Goal: Check status: Check status

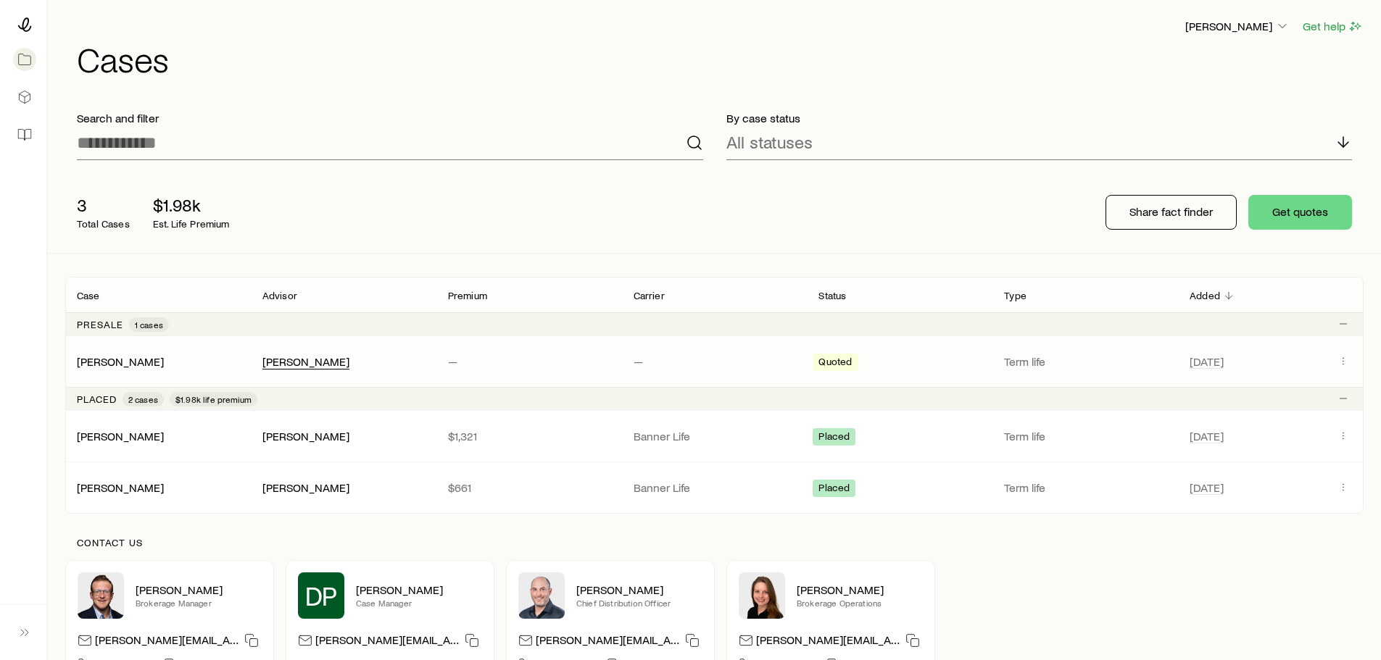
click at [272, 362] on div "[PERSON_NAME]" at bounding box center [305, 361] width 87 height 15
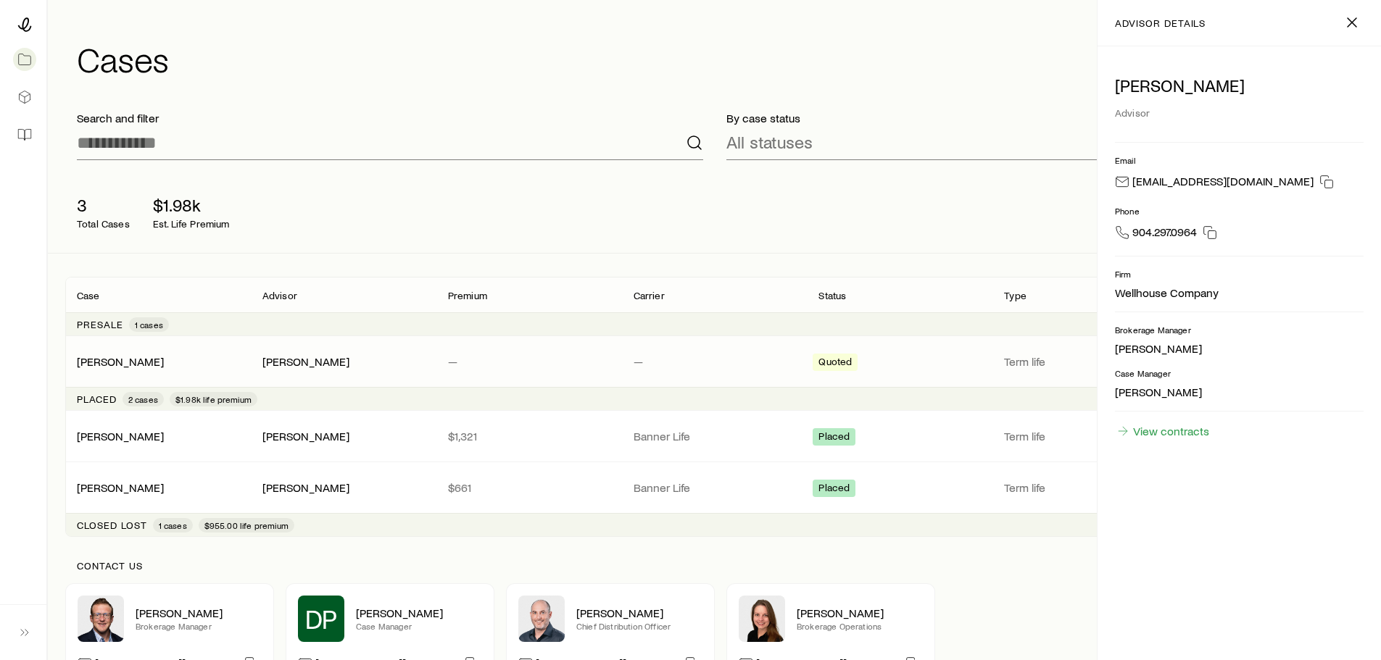
click at [222, 348] on div "Stein, Richard Richard Stein Jr. — — Quoted Term life May 6" at bounding box center [714, 361] width 1298 height 51
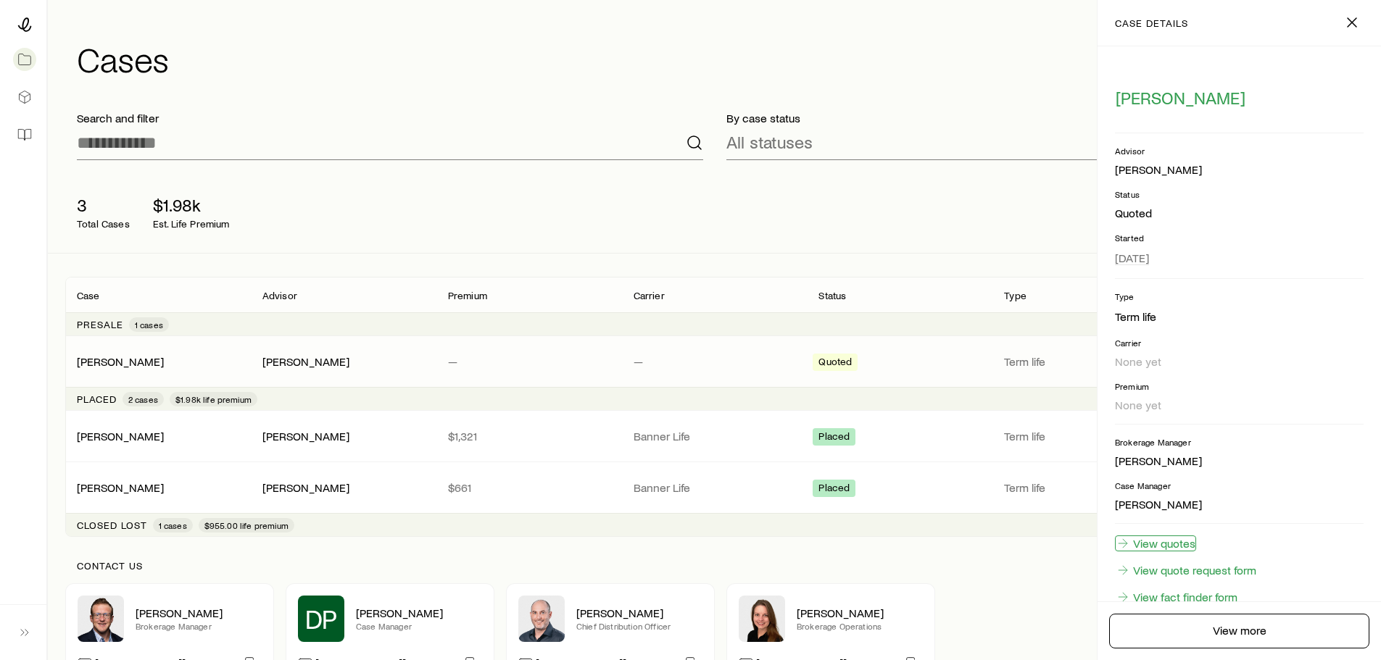
click at [1180, 542] on link "View quotes" at bounding box center [1155, 544] width 81 height 16
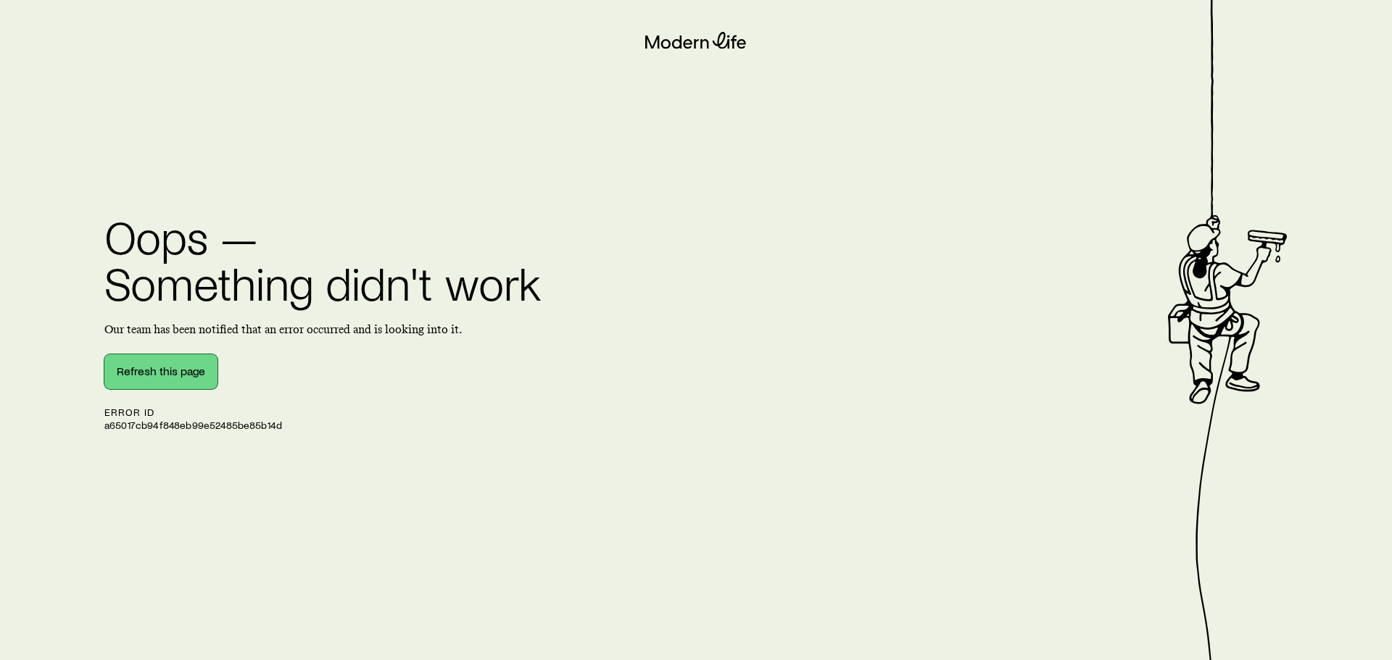
click at [172, 362] on button "Refresh this page" at bounding box center [160, 371] width 113 height 35
click at [158, 375] on button "Refresh this page" at bounding box center [160, 371] width 113 height 35
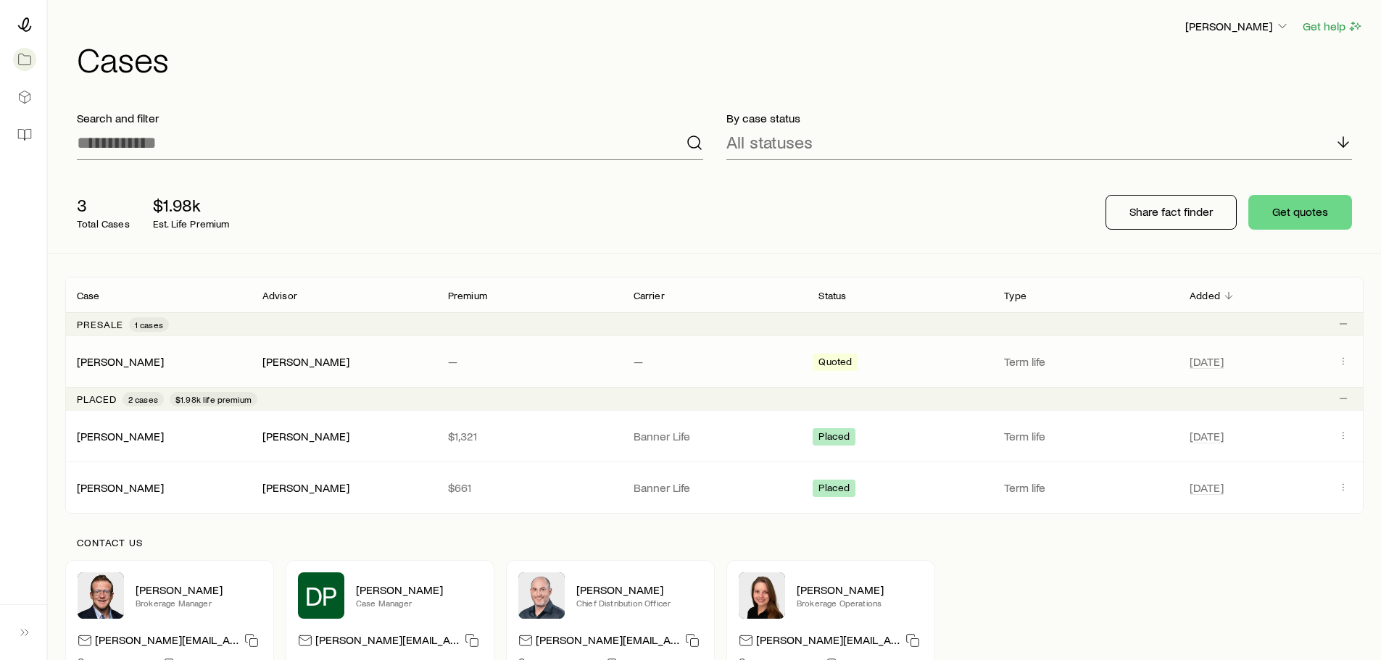
click at [500, 367] on p "—" at bounding box center [529, 361] width 162 height 14
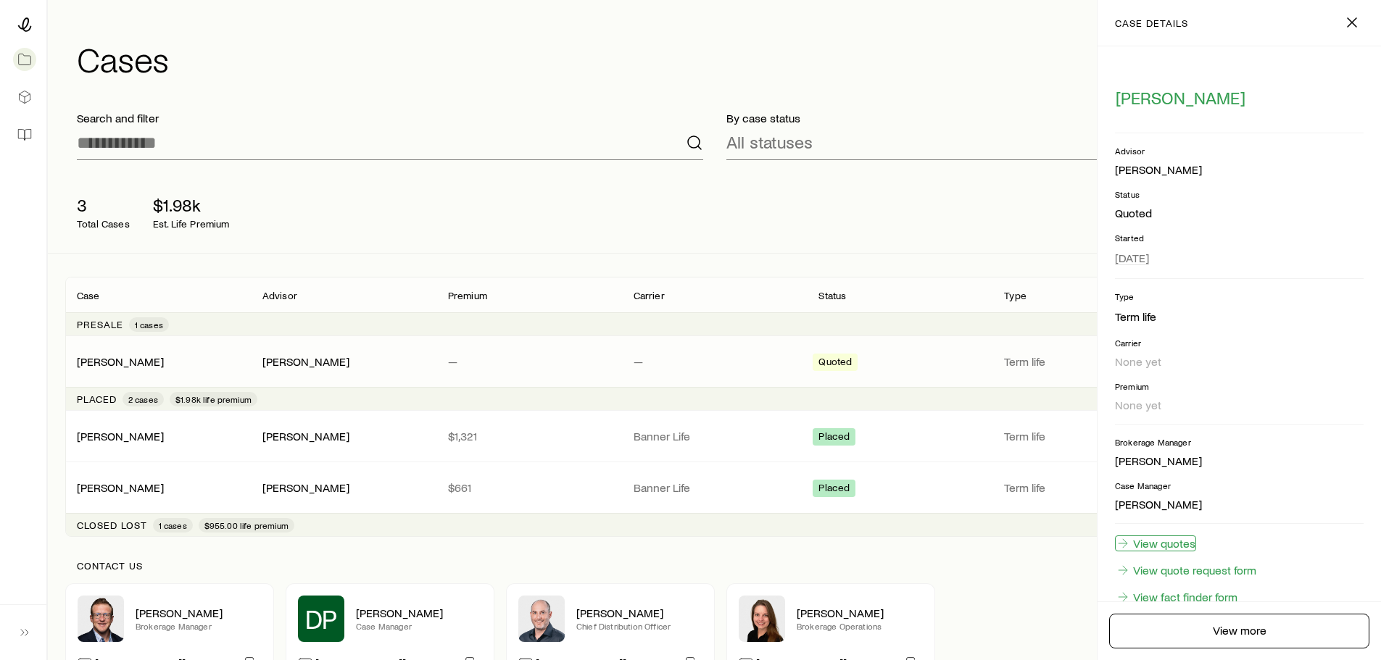
click at [1186, 544] on link "View quotes" at bounding box center [1155, 544] width 81 height 16
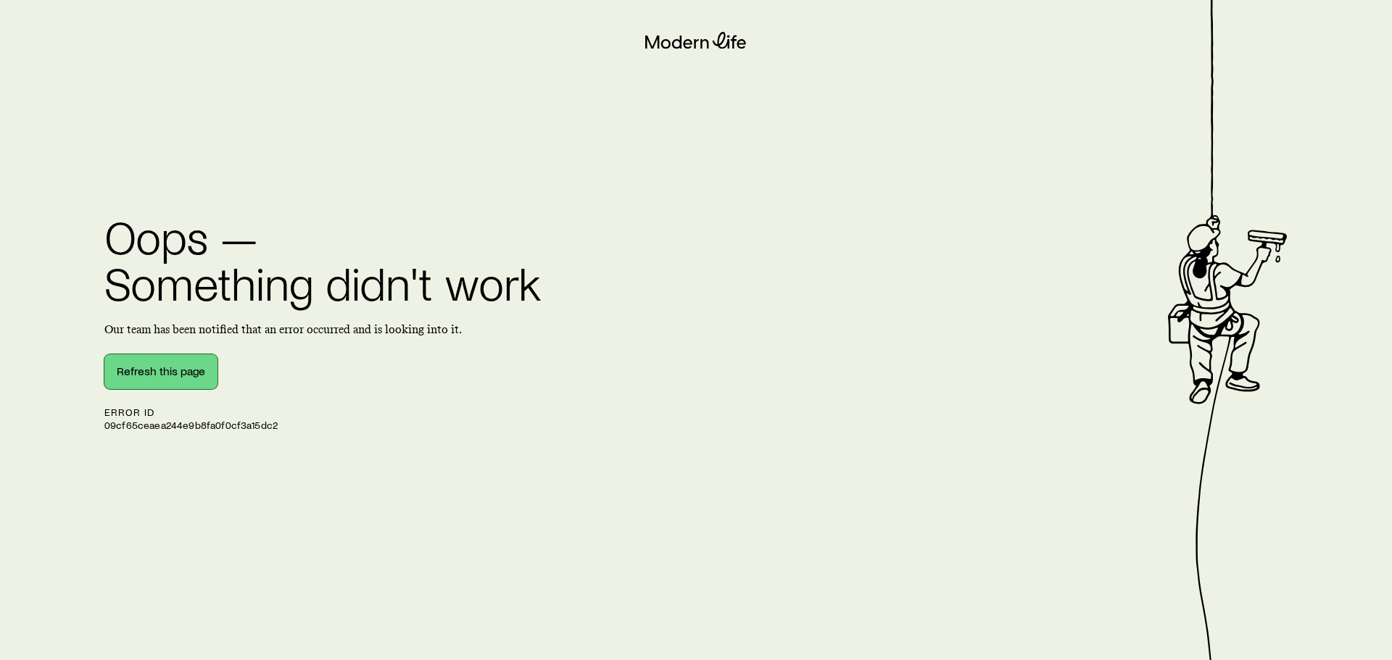
click at [188, 366] on button "Refresh this page" at bounding box center [160, 371] width 113 height 35
click at [207, 372] on button "Refresh this page" at bounding box center [160, 371] width 113 height 35
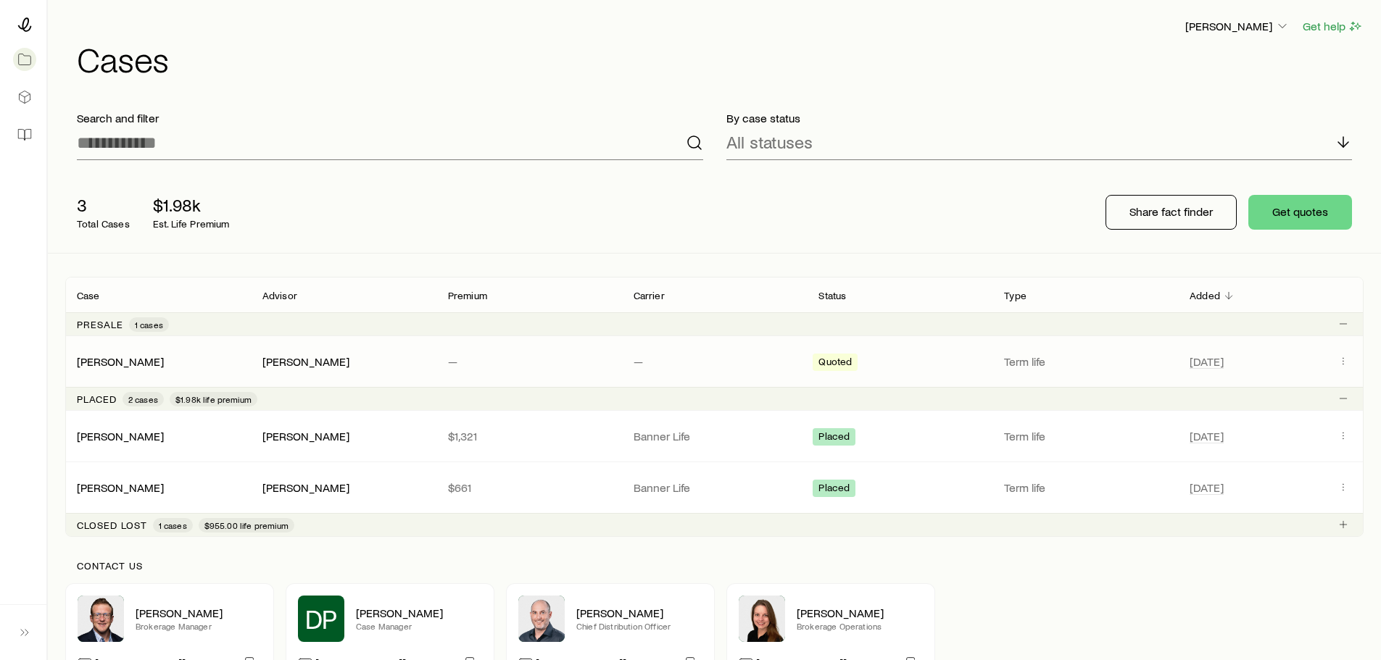
click at [256, 362] on div "[PERSON_NAME]" at bounding box center [344, 361] width 186 height 14
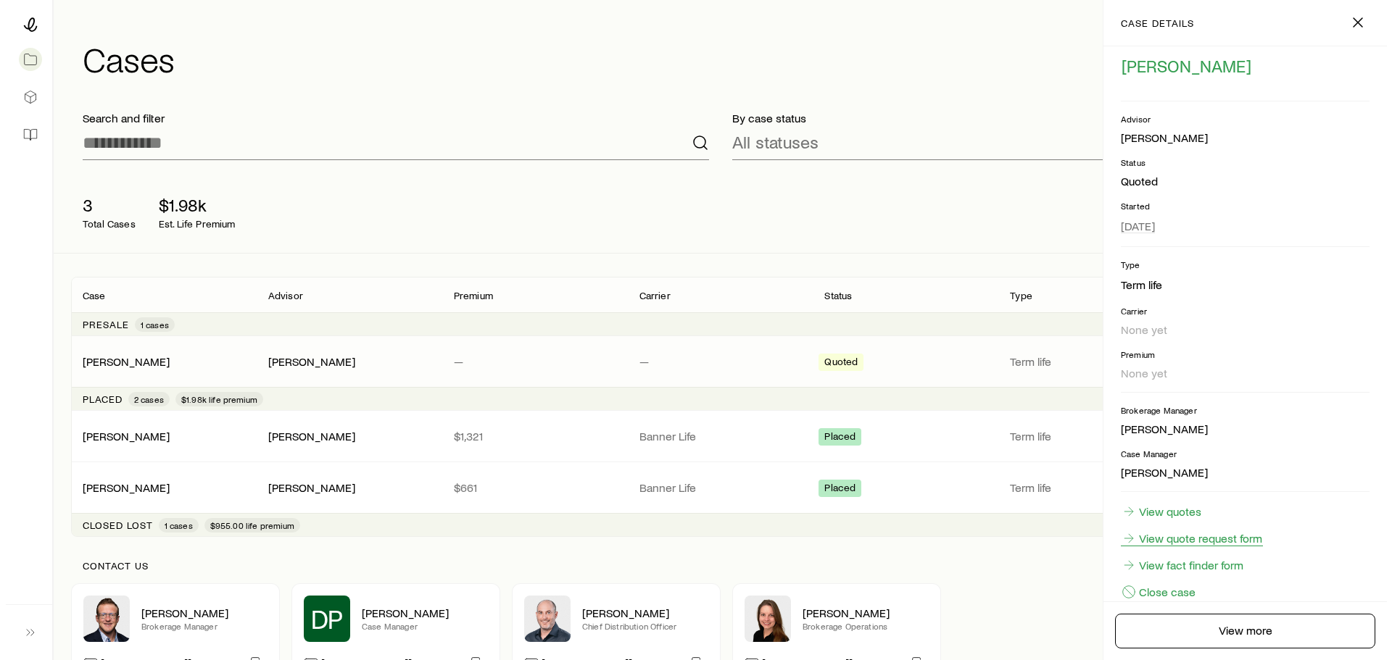
scroll to position [59, 0]
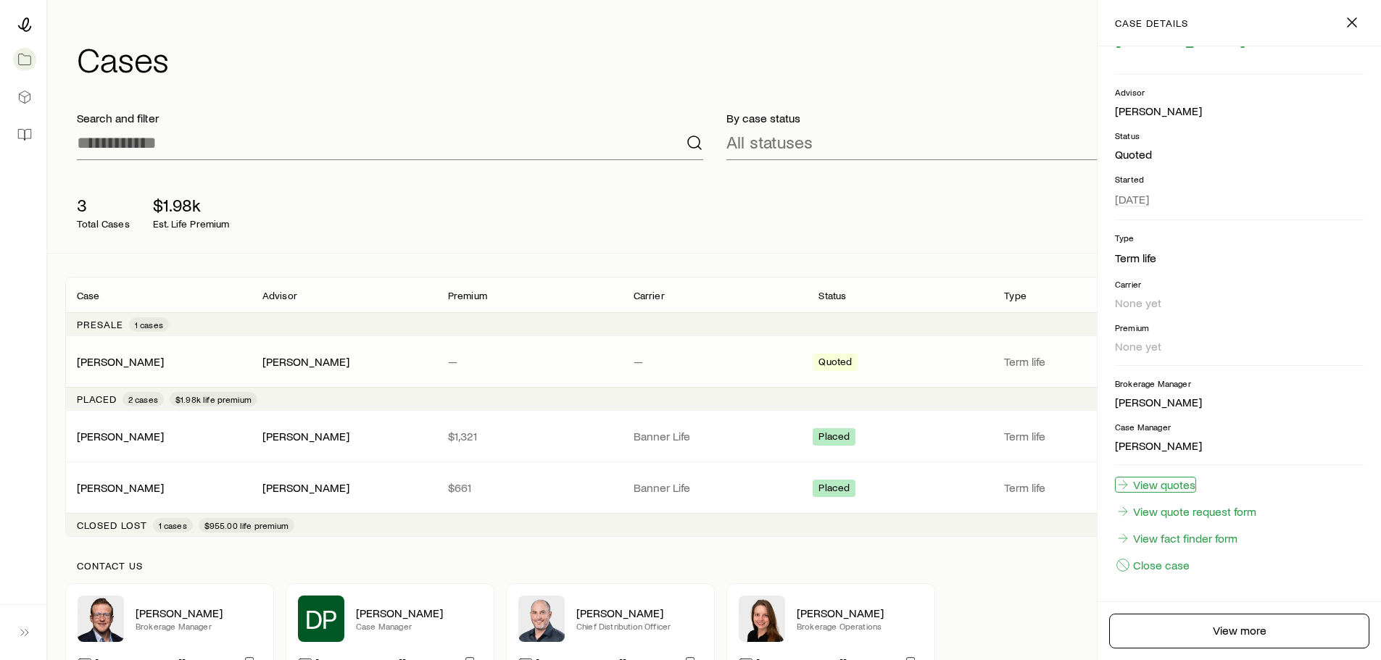
click at [1160, 489] on link "View quotes" at bounding box center [1155, 485] width 81 height 16
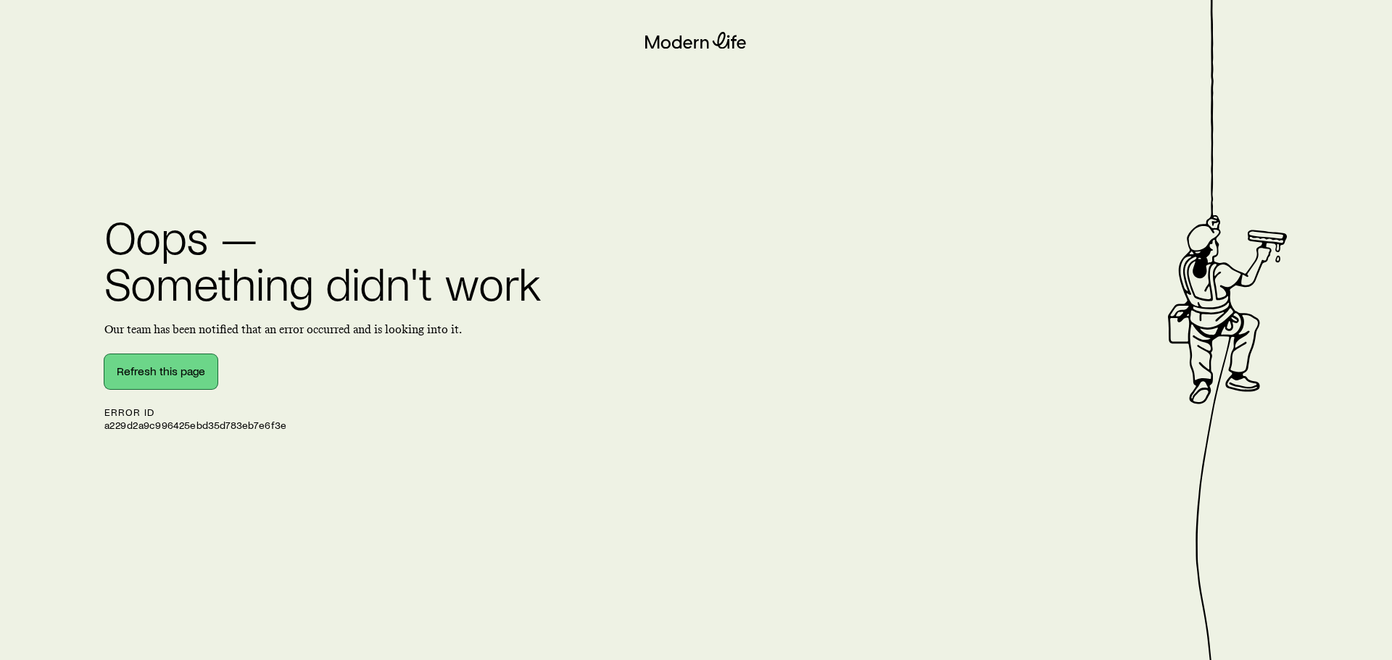
click at [179, 364] on button "Refresh this page" at bounding box center [160, 371] width 113 height 35
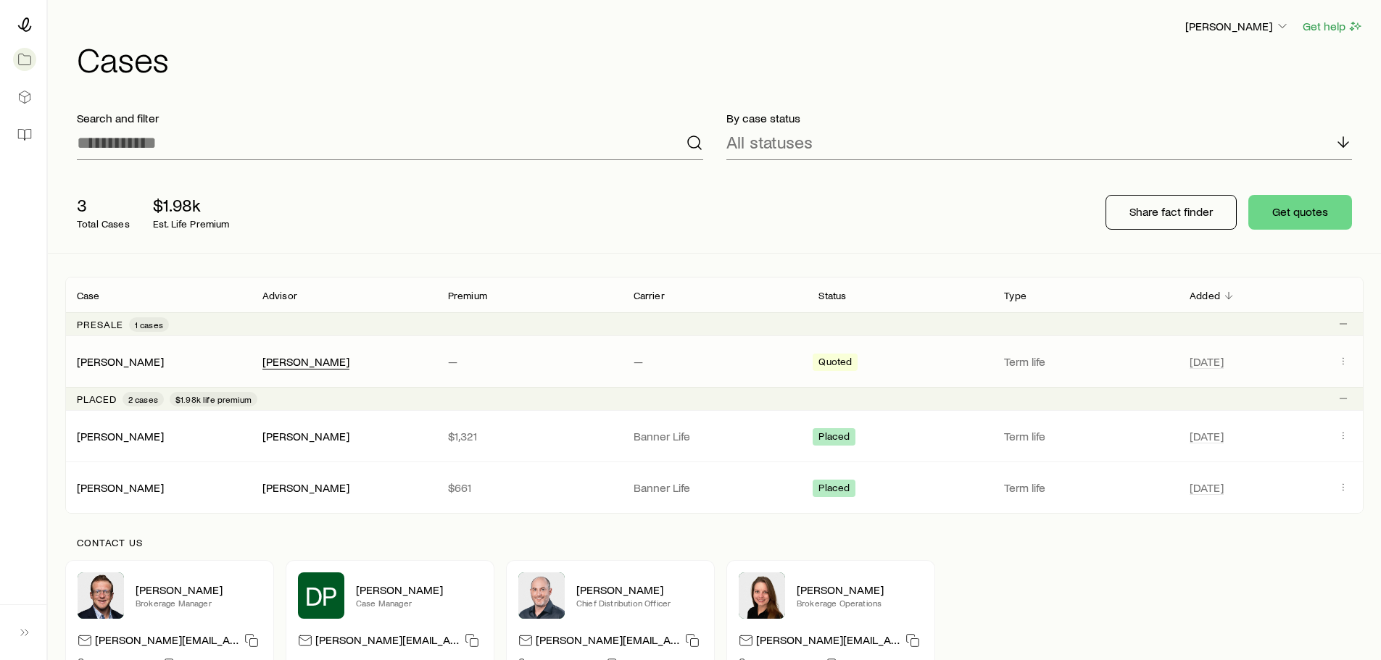
click at [334, 358] on div "[PERSON_NAME]" at bounding box center [305, 361] width 87 height 15
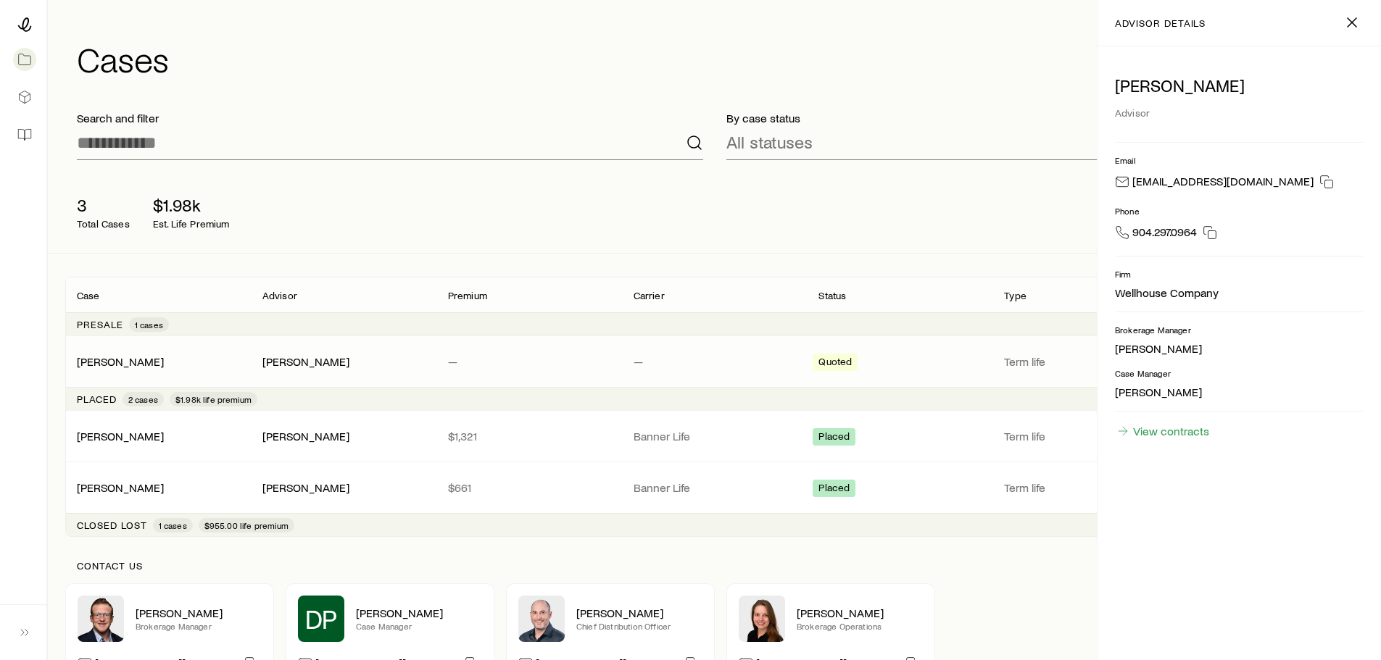
click at [779, 360] on p "—" at bounding box center [714, 361] width 162 height 14
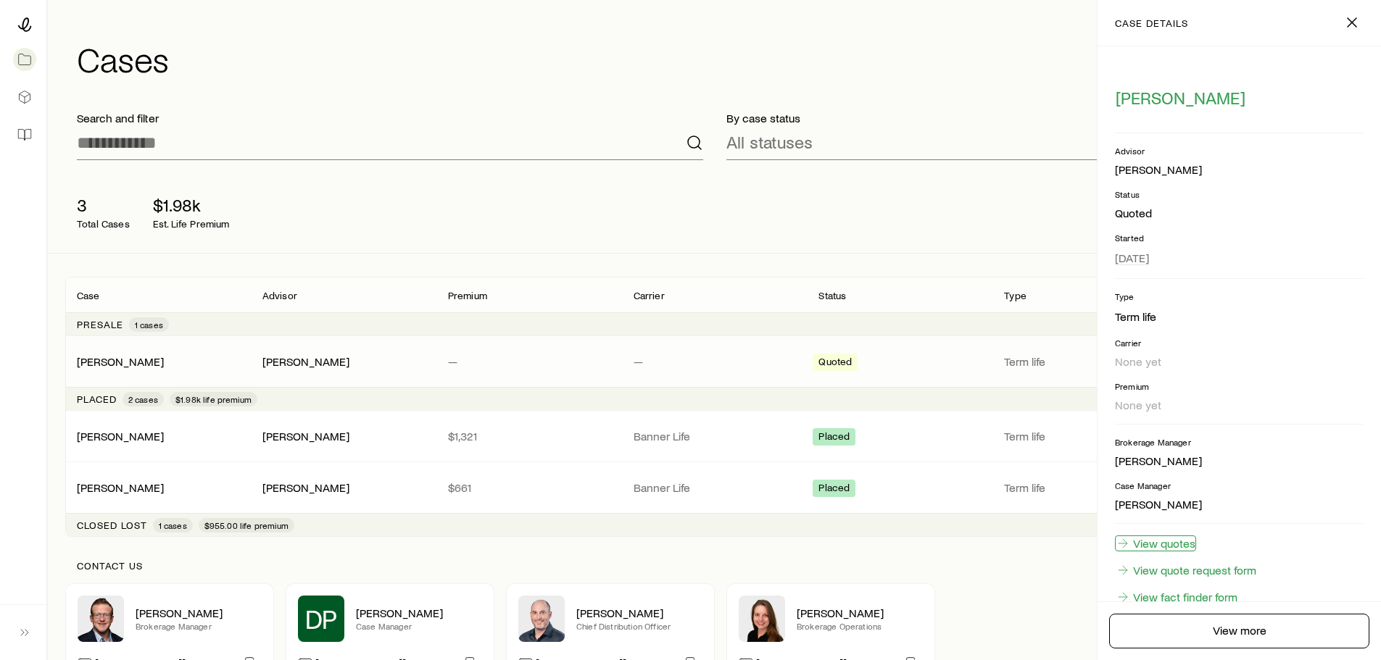
click at [1152, 542] on link "View quotes" at bounding box center [1155, 544] width 81 height 16
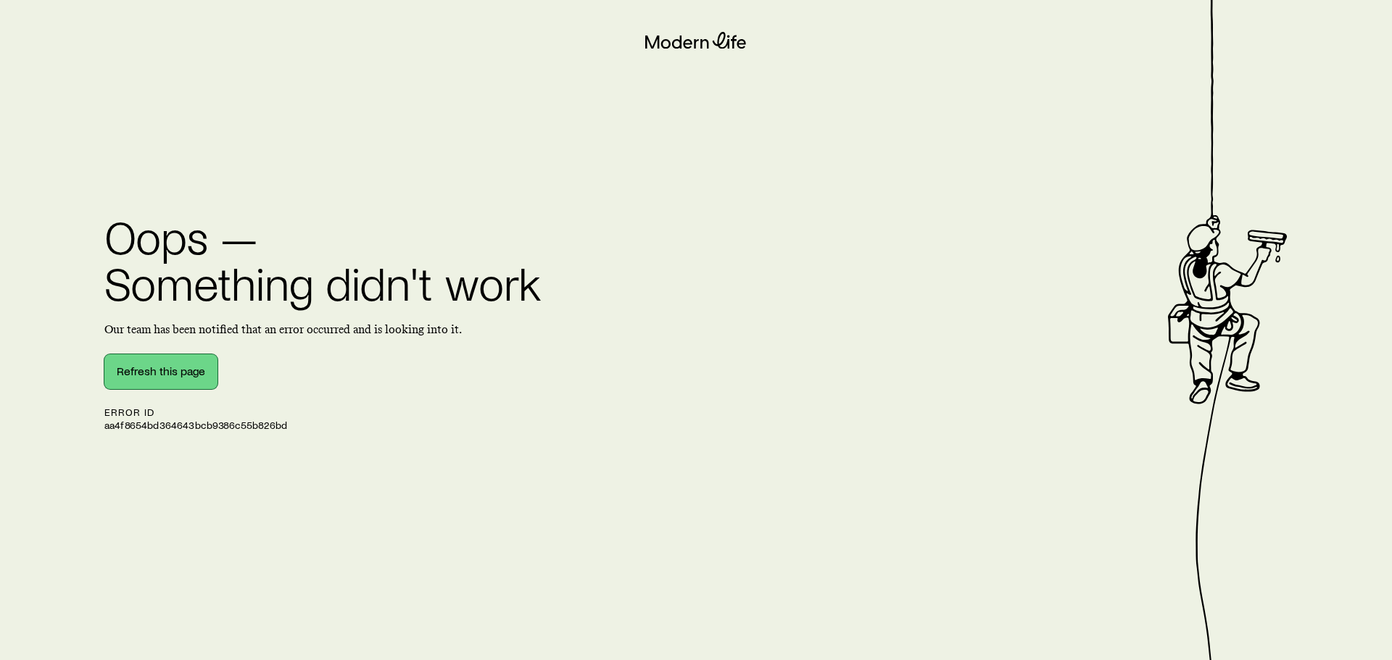
click at [207, 375] on button "Refresh this page" at bounding box center [160, 371] width 113 height 35
click at [173, 367] on button "Refresh this page" at bounding box center [160, 371] width 113 height 35
click at [181, 373] on button "Refresh this page" at bounding box center [160, 371] width 113 height 35
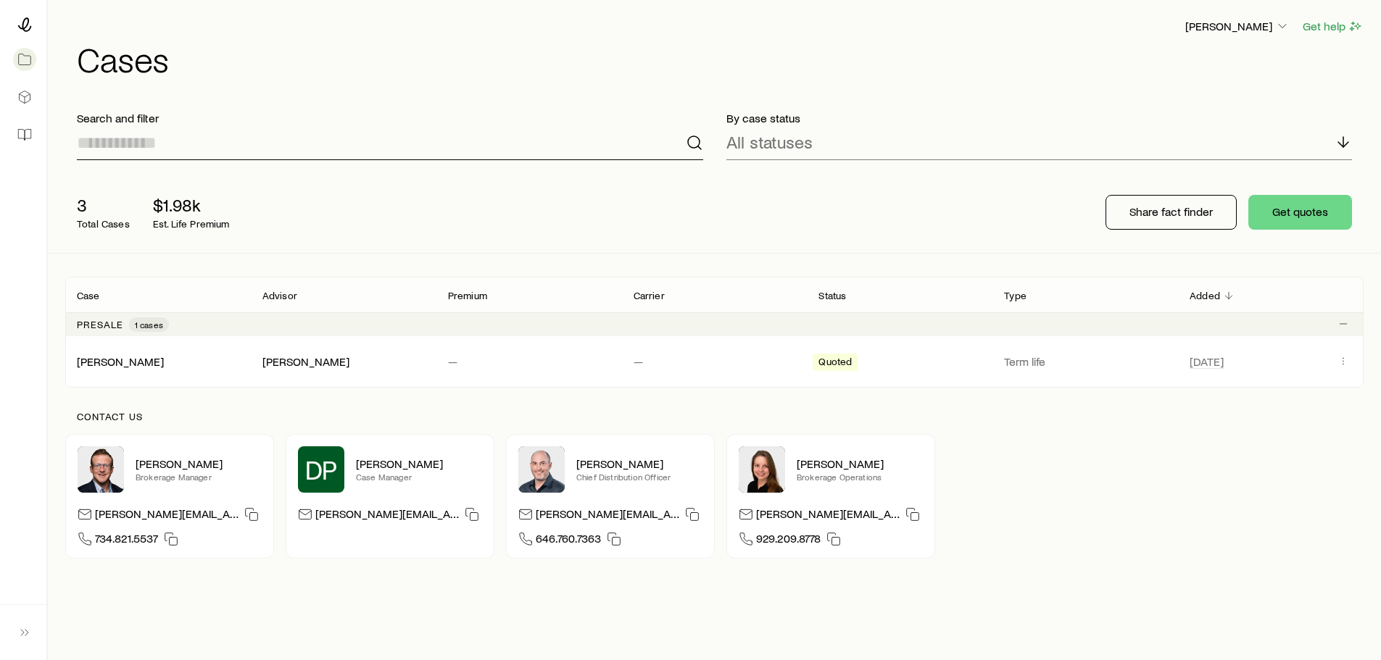
click at [352, 154] on input at bounding box center [390, 142] width 626 height 35
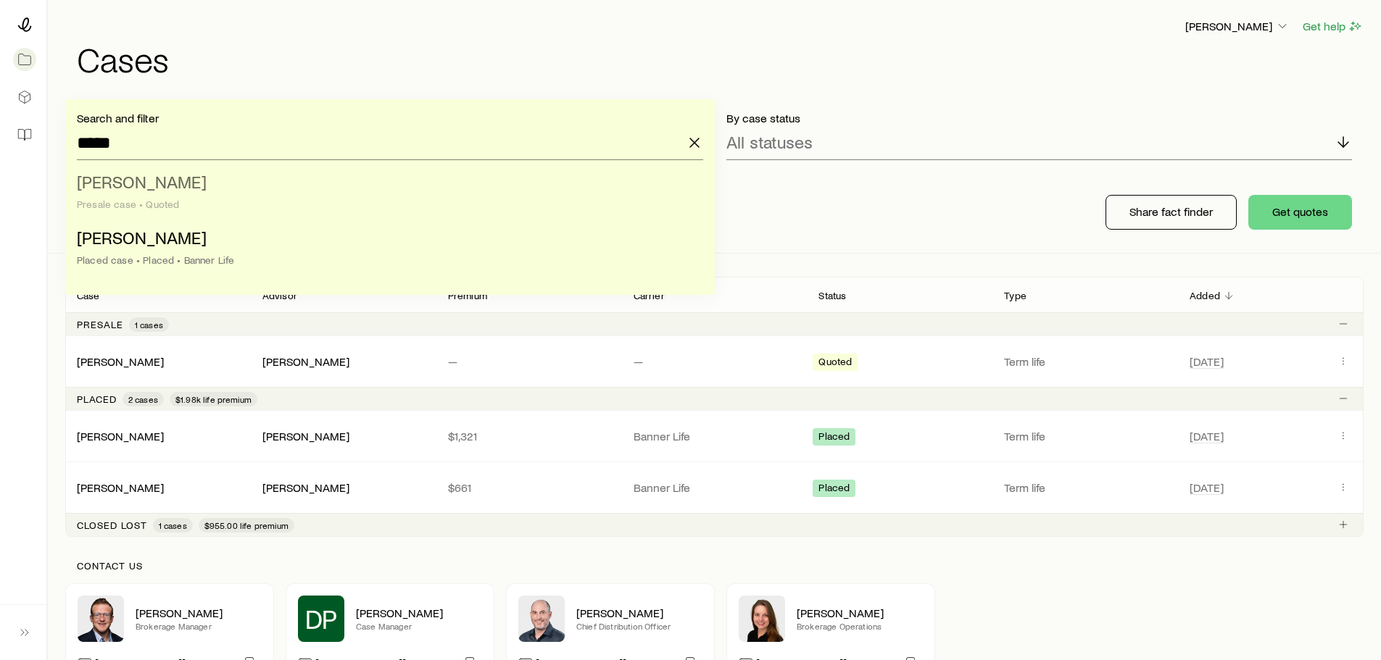
click at [348, 205] on div "Presale case • Quoted" at bounding box center [386, 205] width 618 height 12
type input "**********"
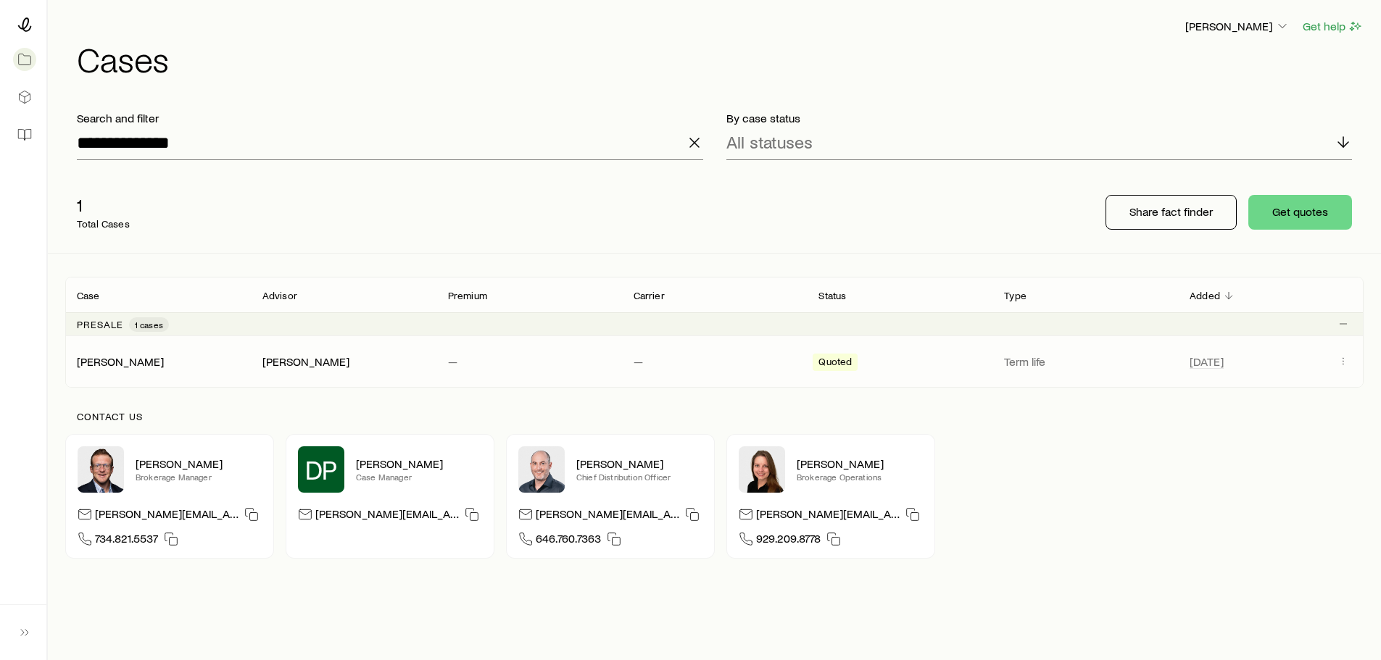
click at [348, 368] on div "[PERSON_NAME]" at bounding box center [343, 361] width 162 height 15
click at [762, 371] on div "Stein, Richard Richard Stein Jr. — — Quoted Term life May 6" at bounding box center [714, 361] width 1298 height 51
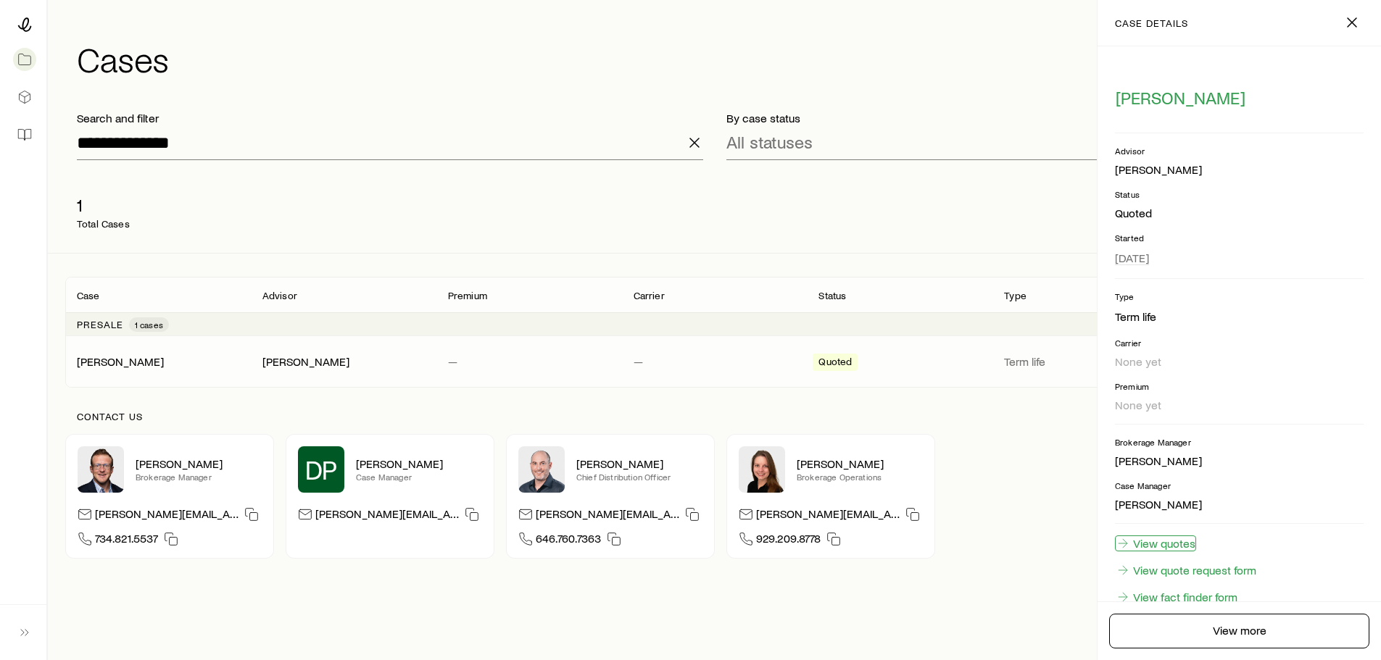
click at [1171, 540] on link "View quotes" at bounding box center [1155, 544] width 81 height 16
